Goal: Complete application form: Complete application form

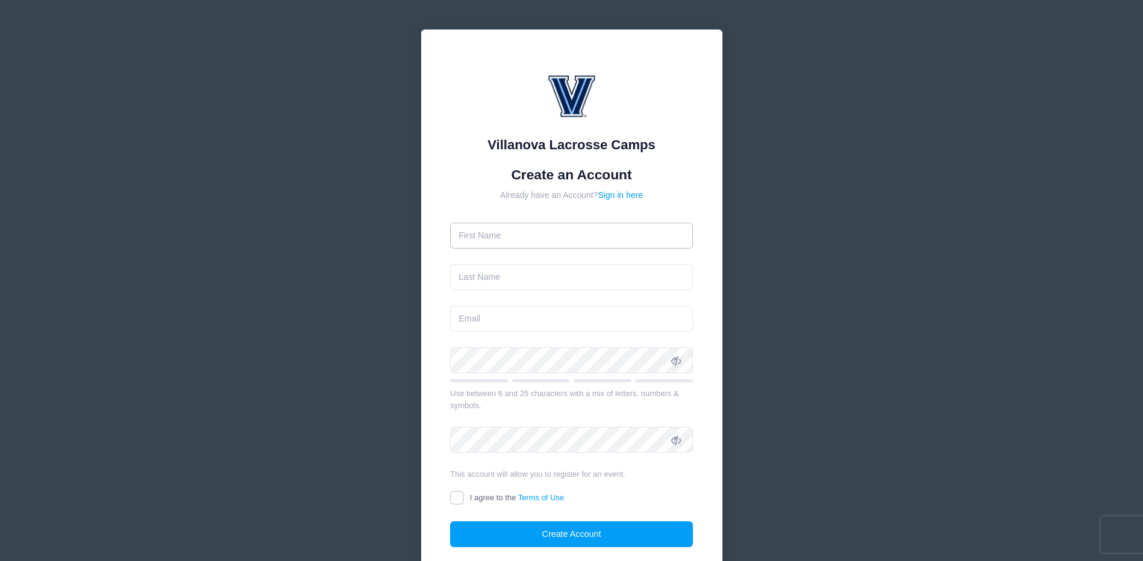
click at [551, 233] on input "text" at bounding box center [571, 236] width 243 height 26
type input "[PERSON_NAME]"
click at [465, 314] on input "email" at bounding box center [571, 319] width 243 height 26
type input "clarissa.henson@rwjbh.org"
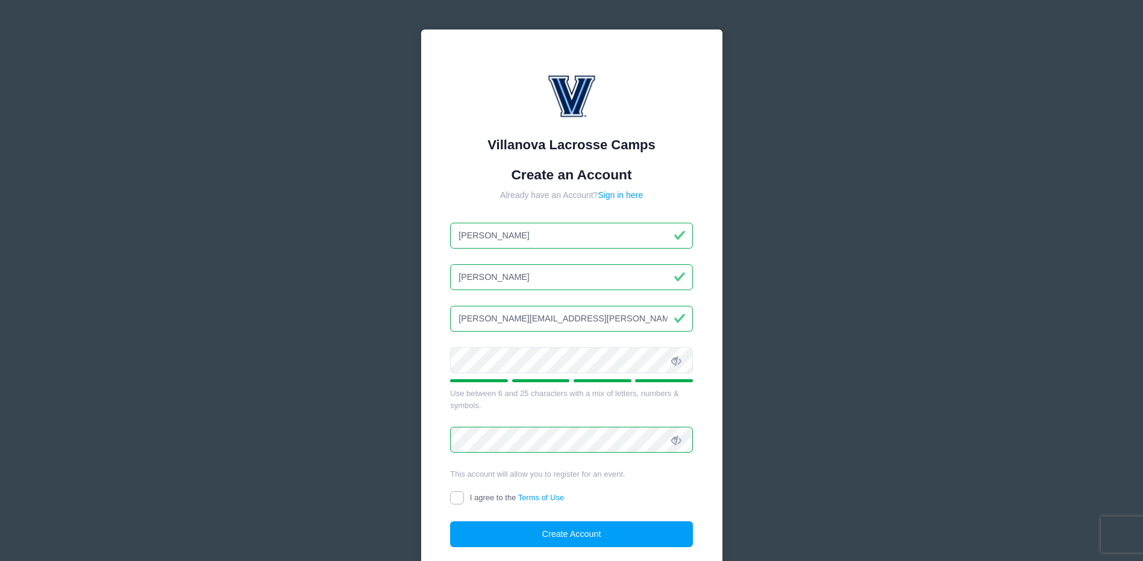
drag, startPoint x: 455, startPoint y: 504, endPoint x: 464, endPoint y: 507, distance: 8.8
click at [455, 504] on input "I agree to the Terms of Use" at bounding box center [457, 499] width 14 height 14
checkbox input "true"
click at [548, 537] on button "Create Account" at bounding box center [571, 535] width 243 height 26
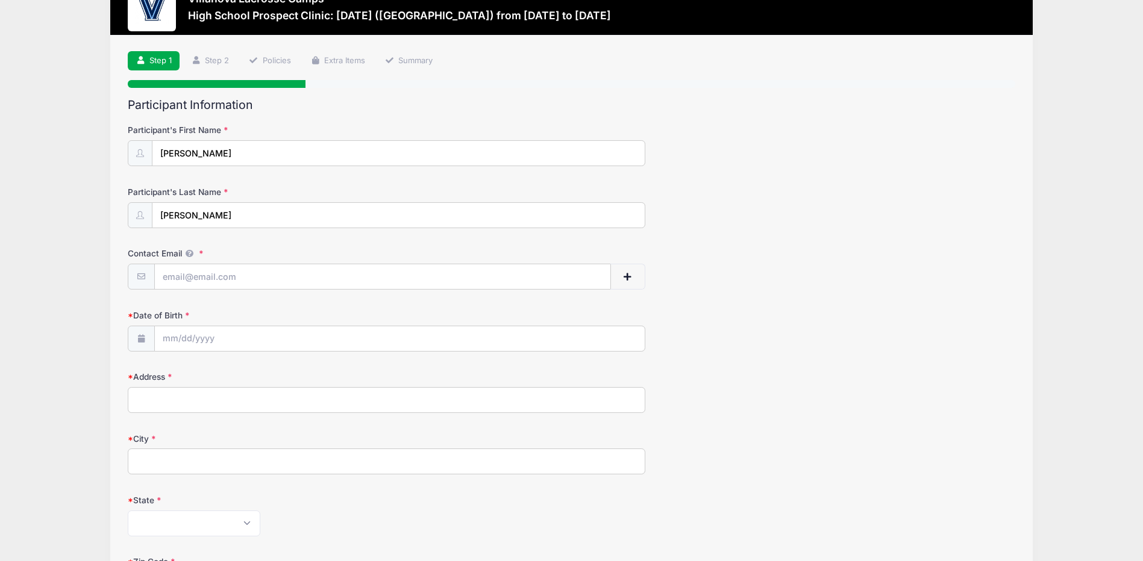
scroll to position [60, 0]
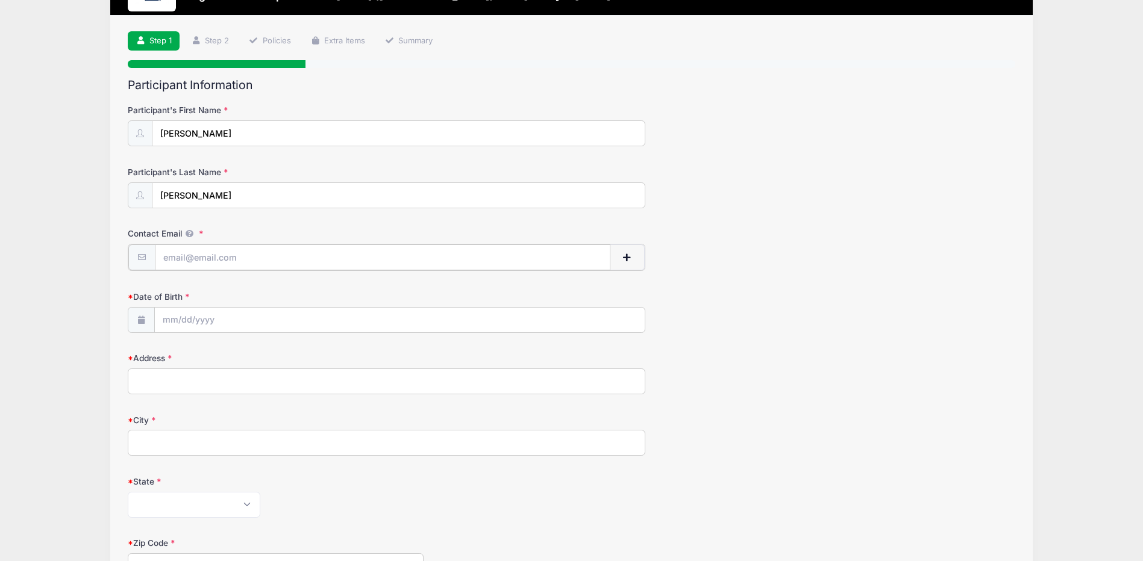
click at [223, 261] on input "Contact Email" at bounding box center [383, 258] width 456 height 26
type input "[EMAIL_ADDRESS][DOMAIN_NAME]"
type input "[PHONE_NUMBER]"
click at [217, 319] on input "Date of Birth" at bounding box center [400, 320] width 490 height 26
click at [167, 319] on input "Date of Birth" at bounding box center [400, 320] width 490 height 26
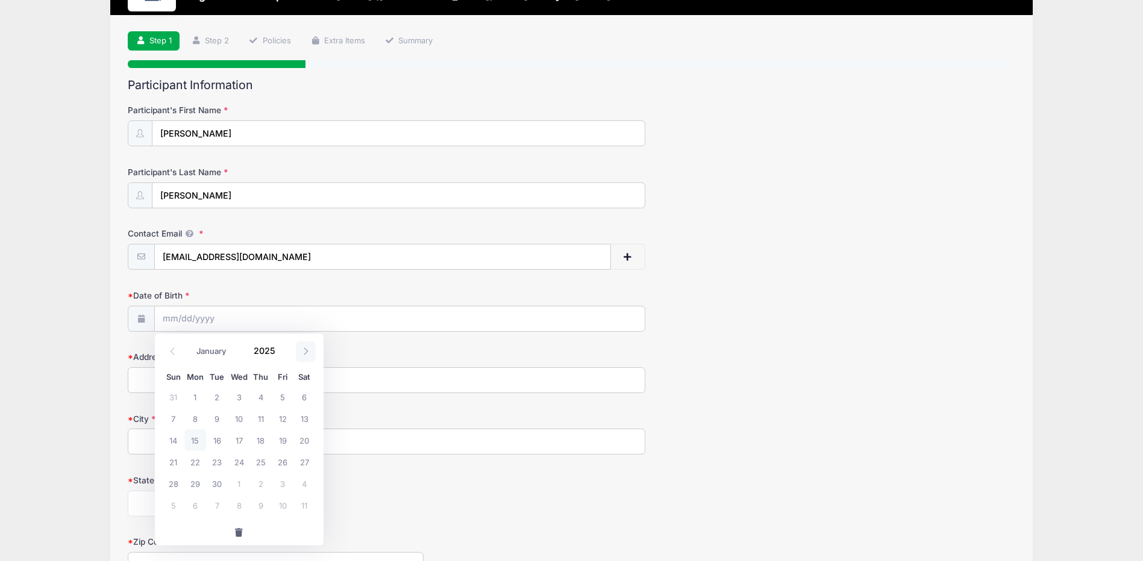
click at [314, 351] on span at bounding box center [306, 352] width 20 height 20
click at [178, 350] on span at bounding box center [173, 352] width 20 height 20
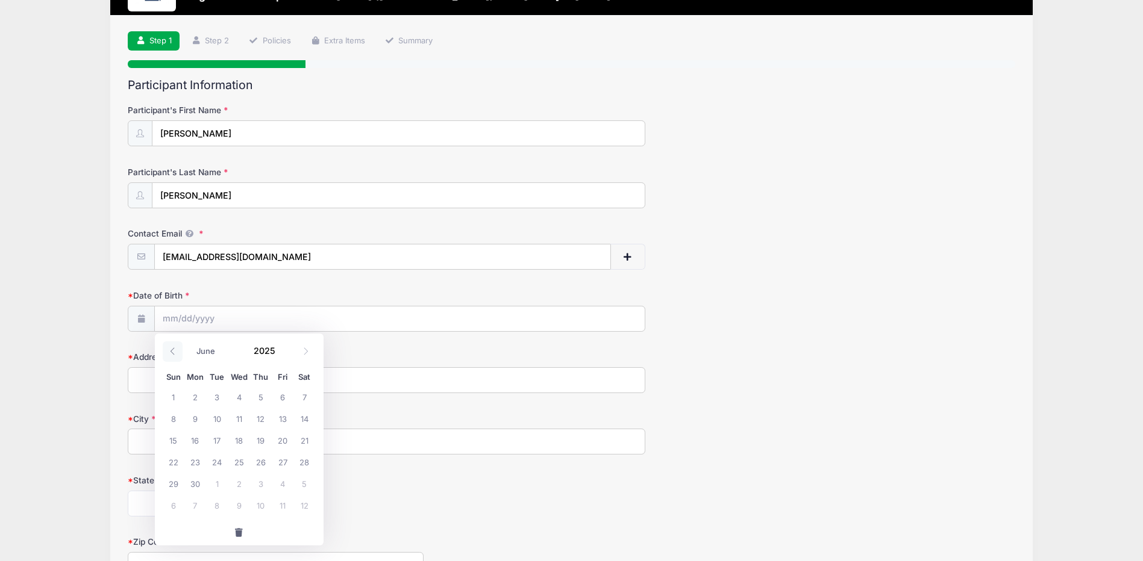
drag, startPoint x: 178, startPoint y: 350, endPoint x: 173, endPoint y: 355, distance: 7.3
click at [173, 355] on icon at bounding box center [173, 352] width 8 height 8
click at [173, 353] on icon at bounding box center [173, 352] width 8 height 8
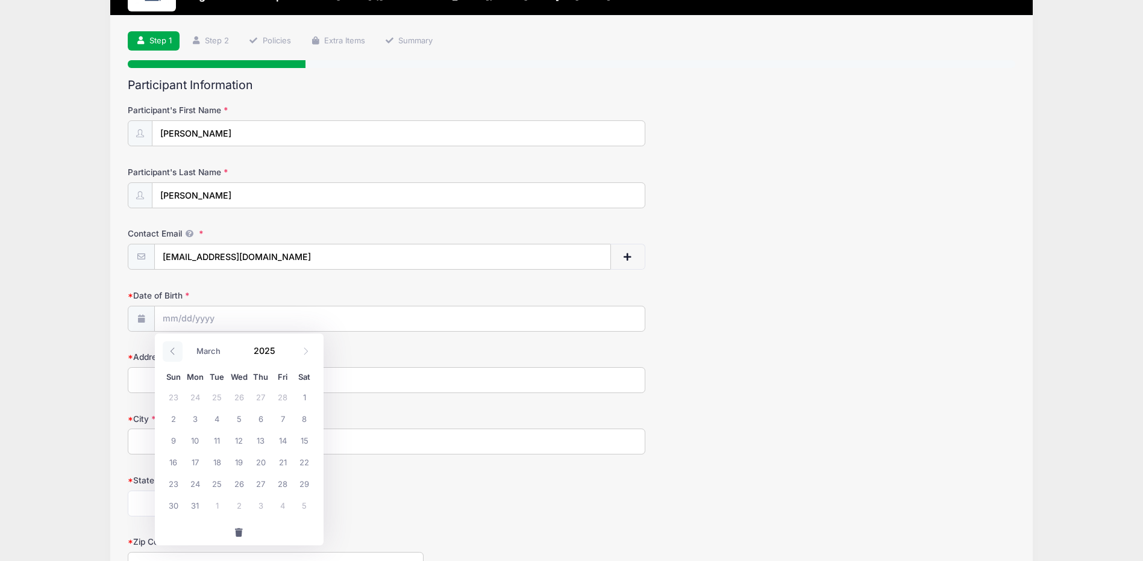
select select "1"
drag, startPoint x: 173, startPoint y: 353, endPoint x: 178, endPoint y: 420, distance: 67.0
click at [178, 420] on span "2" at bounding box center [174, 419] width 22 height 22
click at [161, 382] on input "Address" at bounding box center [386, 380] width 517 height 26
click at [186, 319] on input "[DATE]" at bounding box center [400, 320] width 490 height 26
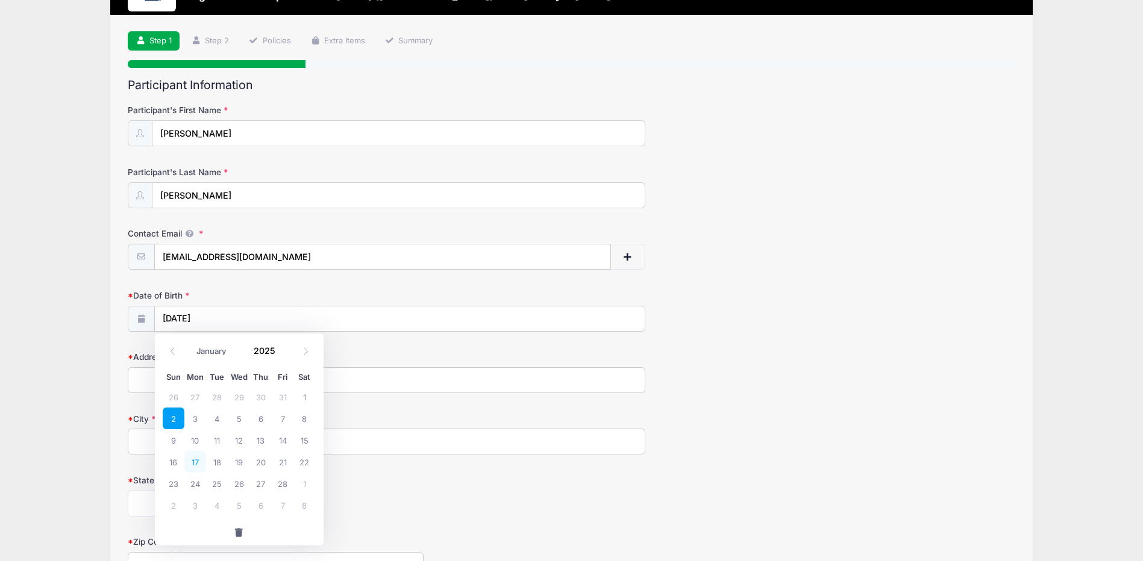
click at [197, 463] on span "17" at bounding box center [195, 462] width 22 height 22
type input "[DATE]"
click at [207, 317] on input "[DATE]" at bounding box center [400, 320] width 490 height 26
click at [211, 319] on input "[DATE]" at bounding box center [400, 320] width 490 height 26
click at [202, 318] on input "[DATE]" at bounding box center [400, 320] width 490 height 26
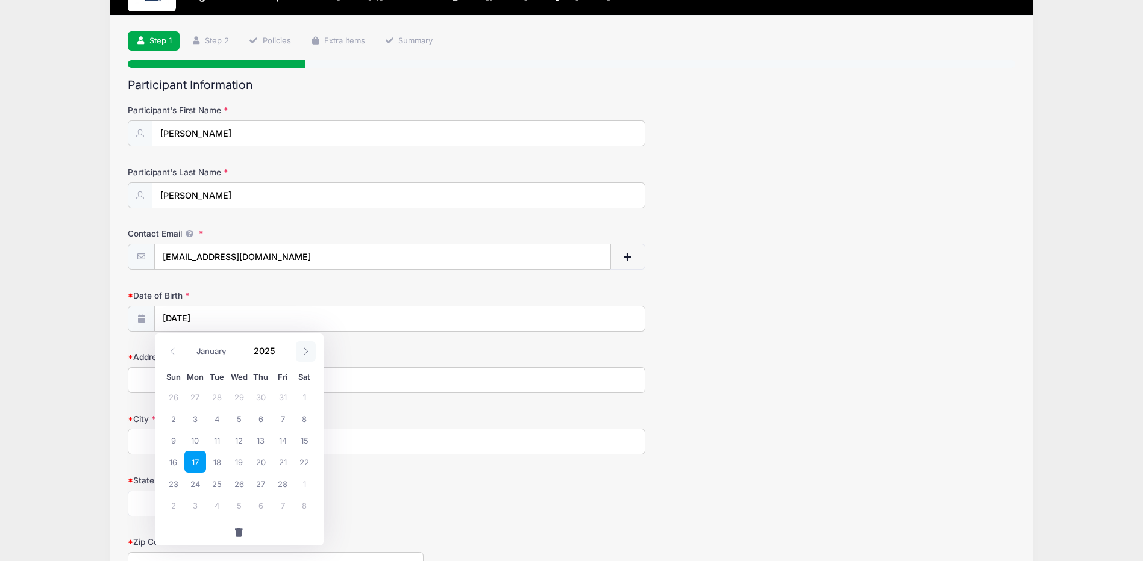
click at [309, 349] on icon at bounding box center [306, 352] width 8 height 8
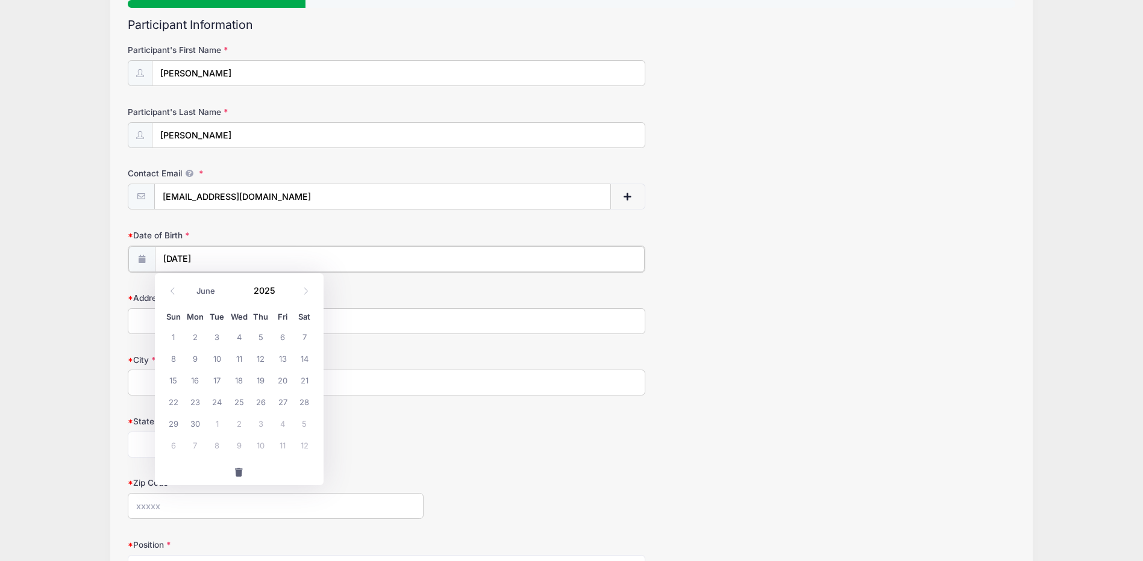
click at [204, 257] on input "[DATE]" at bounding box center [400, 259] width 490 height 26
click at [417, 267] on input "[DATE]" at bounding box center [400, 259] width 490 height 26
click at [427, 323] on input "Address" at bounding box center [386, 320] width 517 height 26
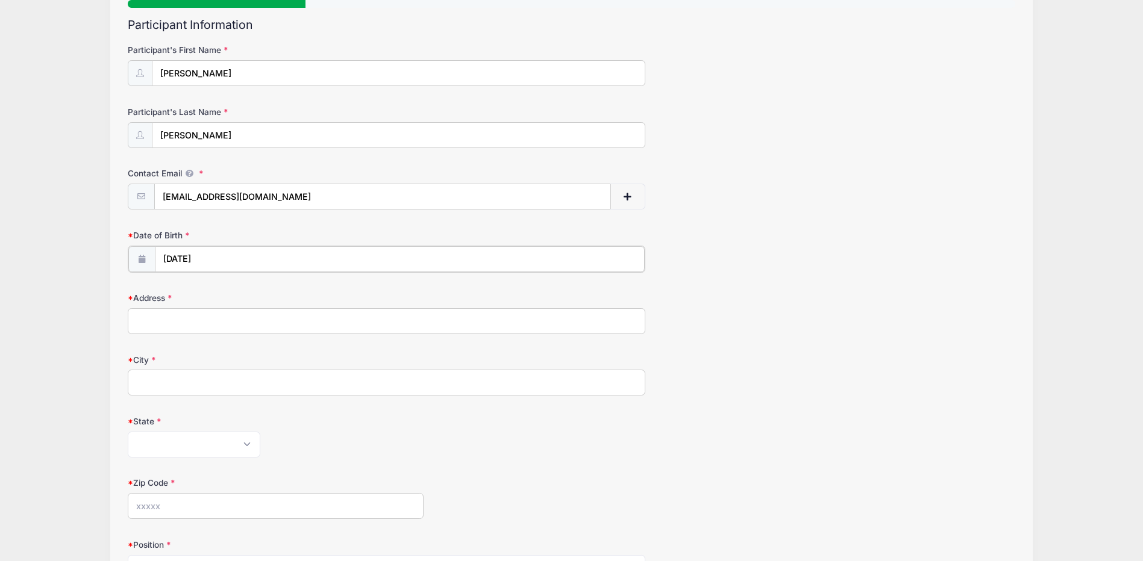
select select "1"
click at [185, 261] on input "[DATE]" at bounding box center [400, 259] width 490 height 26
click at [198, 257] on input "[DATE]" at bounding box center [400, 259] width 490 height 26
click at [240, 475] on span "button" at bounding box center [239, 473] width 11 height 8
click at [166, 257] on input "Date of Birth" at bounding box center [400, 259] width 490 height 26
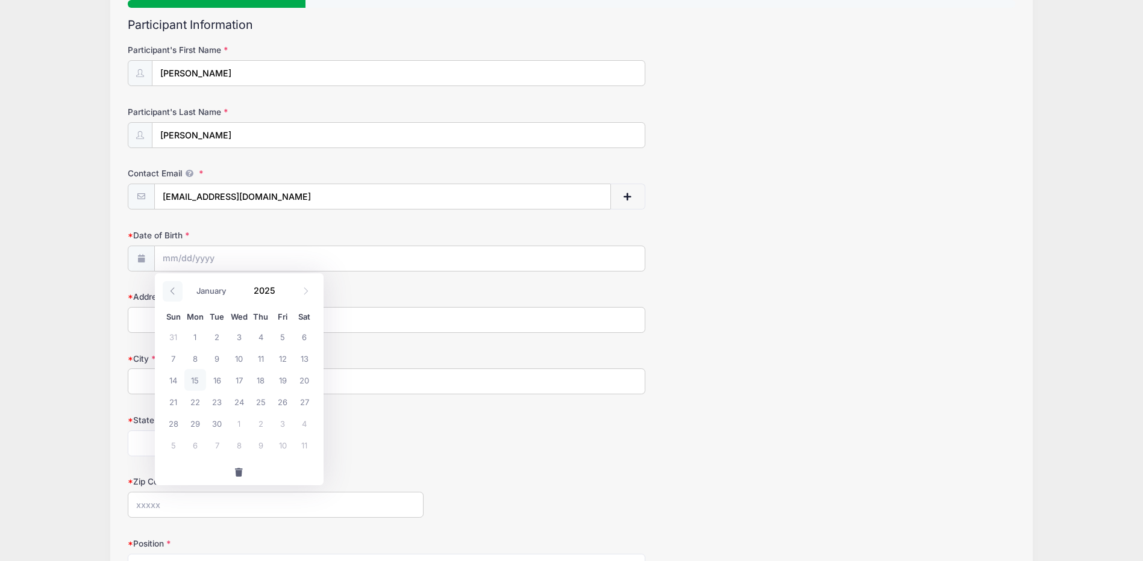
click at [169, 290] on icon at bounding box center [173, 291] width 8 height 8
click at [496, 306] on div "Address" at bounding box center [571, 312] width 887 height 42
click at [173, 255] on input "Date of Birth" at bounding box center [400, 259] width 490 height 26
click at [171, 260] on input "Date of Birth" at bounding box center [400, 259] width 490 height 26
click at [313, 287] on span at bounding box center [306, 291] width 20 height 20
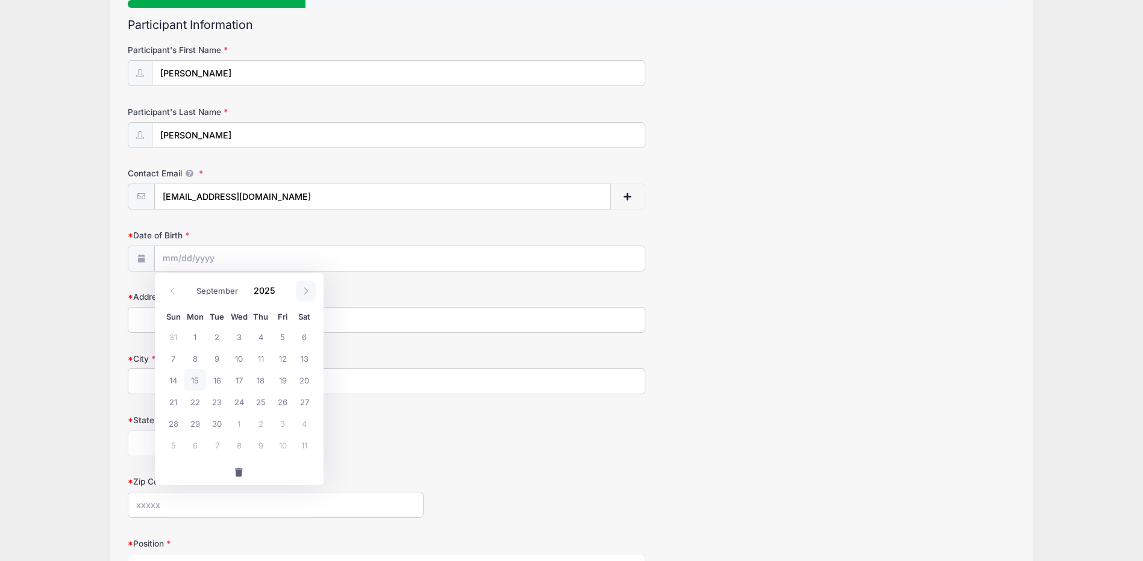
select select "9"
